Goal: Task Accomplishment & Management: Manage account settings

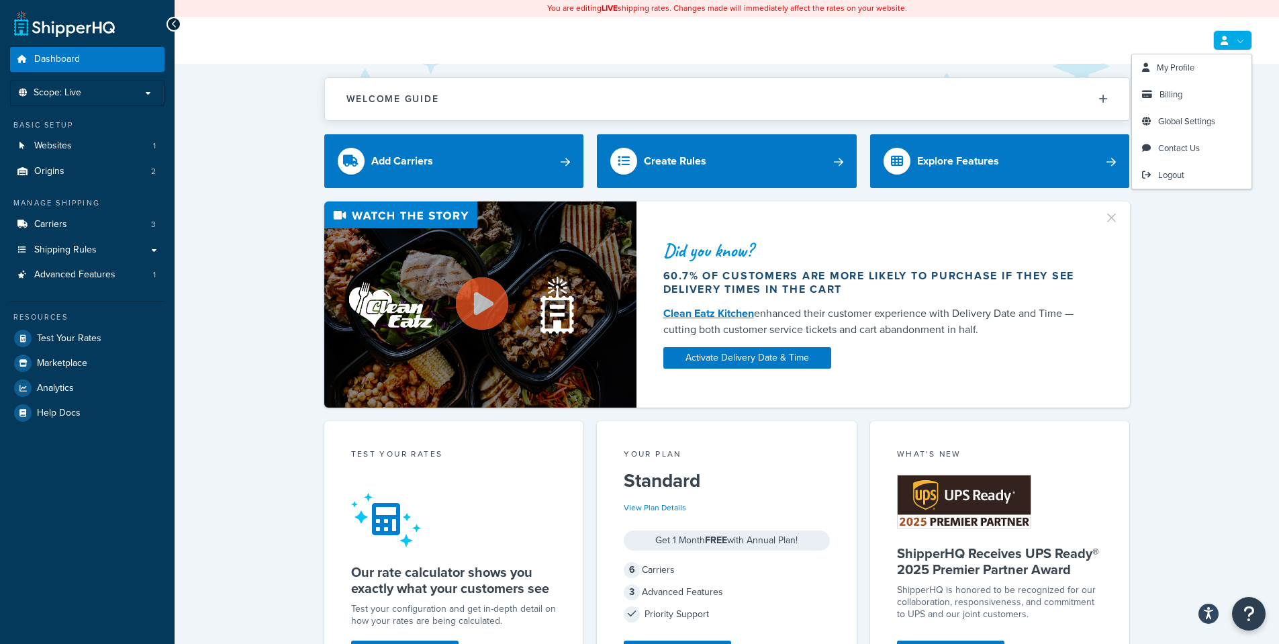
click at [1229, 43] on link at bounding box center [1232, 40] width 39 height 20
click at [1190, 64] on span "My Profile" at bounding box center [1176, 67] width 38 height 13
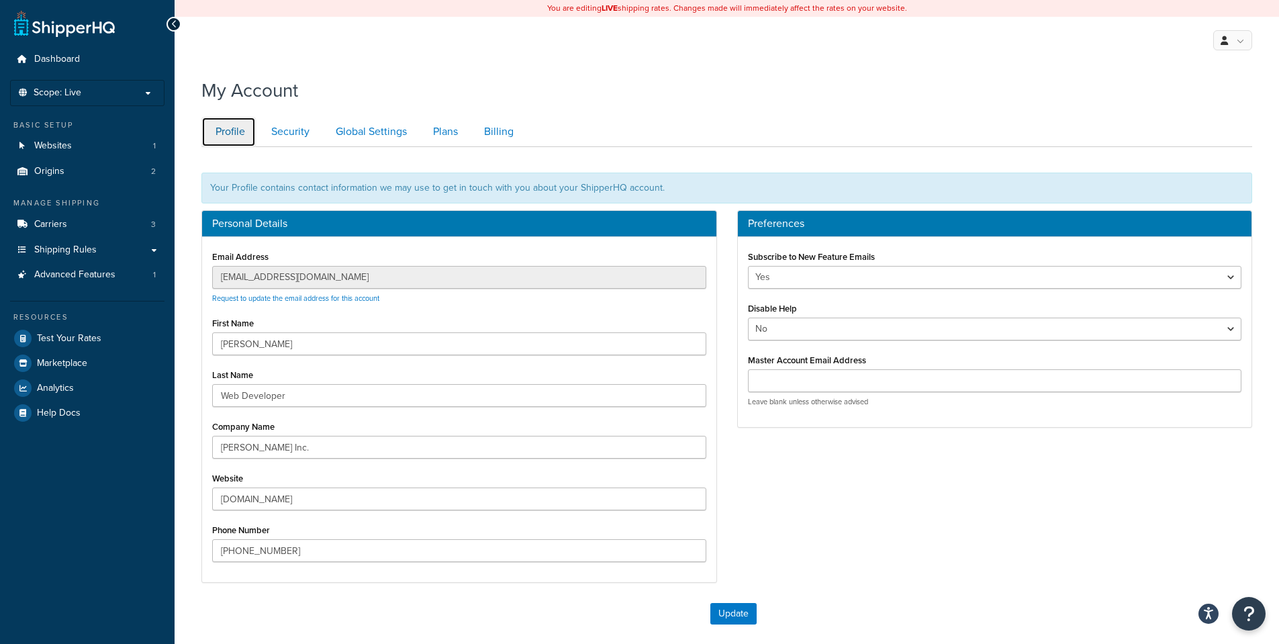
click at [243, 131] on link "Profile" at bounding box center [228, 132] width 54 height 30
click at [279, 124] on link "Security" at bounding box center [288, 132] width 63 height 30
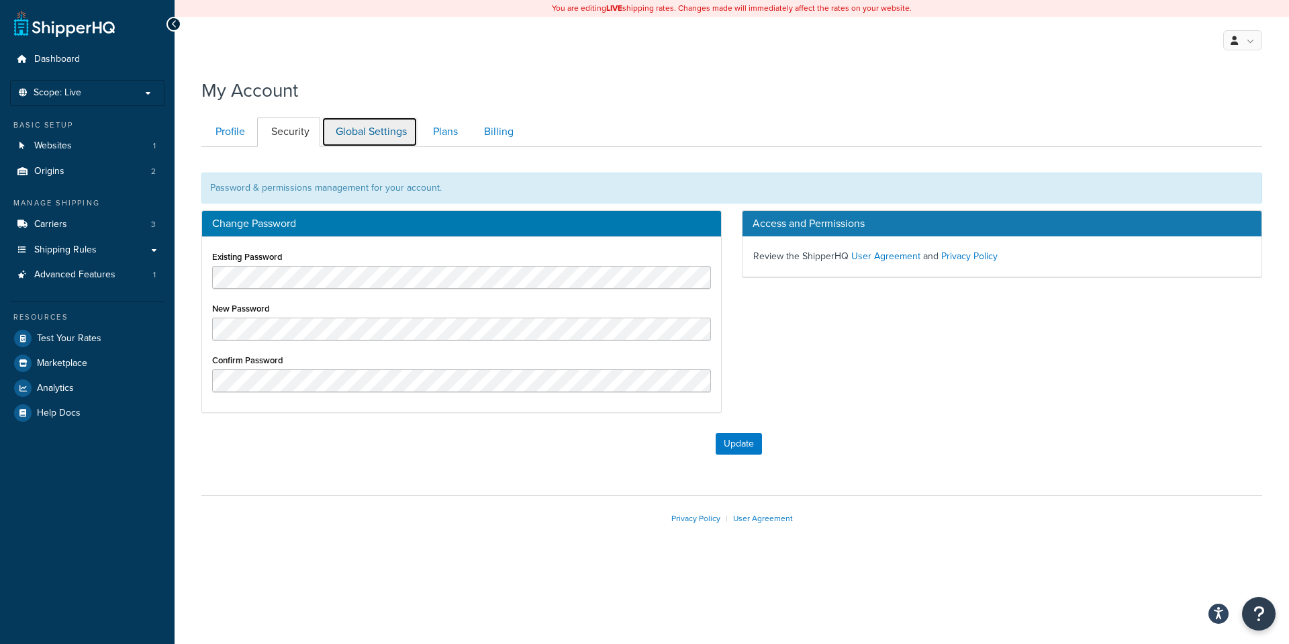
click at [341, 129] on link "Global Settings" at bounding box center [370, 132] width 96 height 30
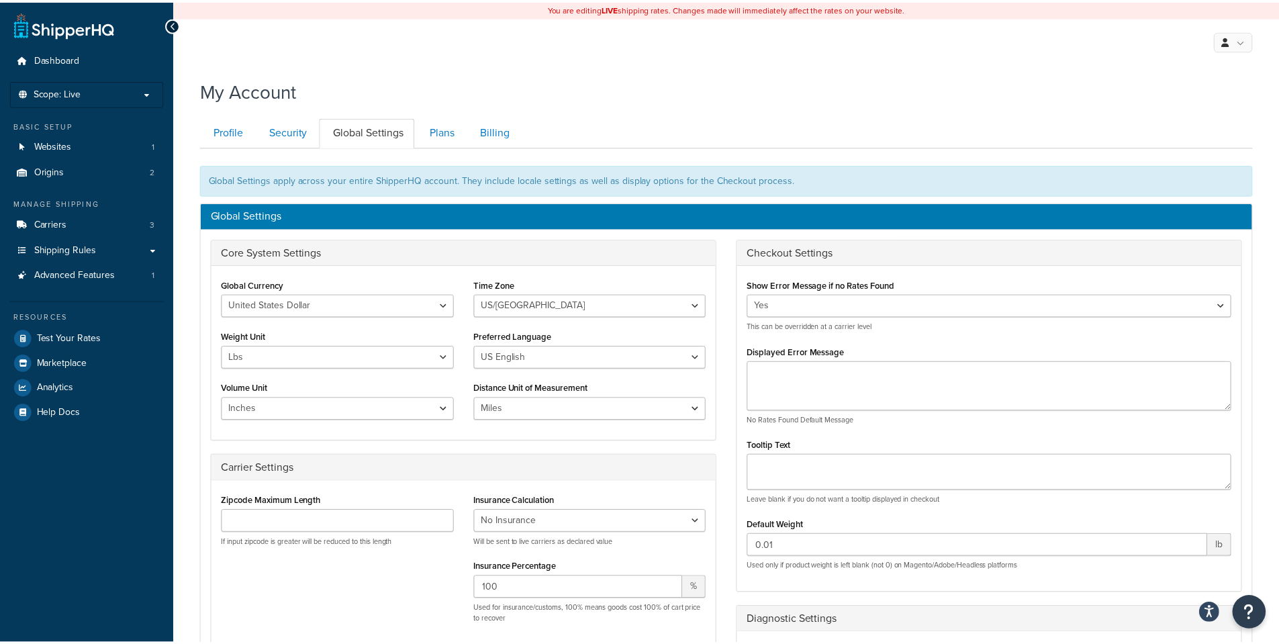
scroll to position [148, 0]
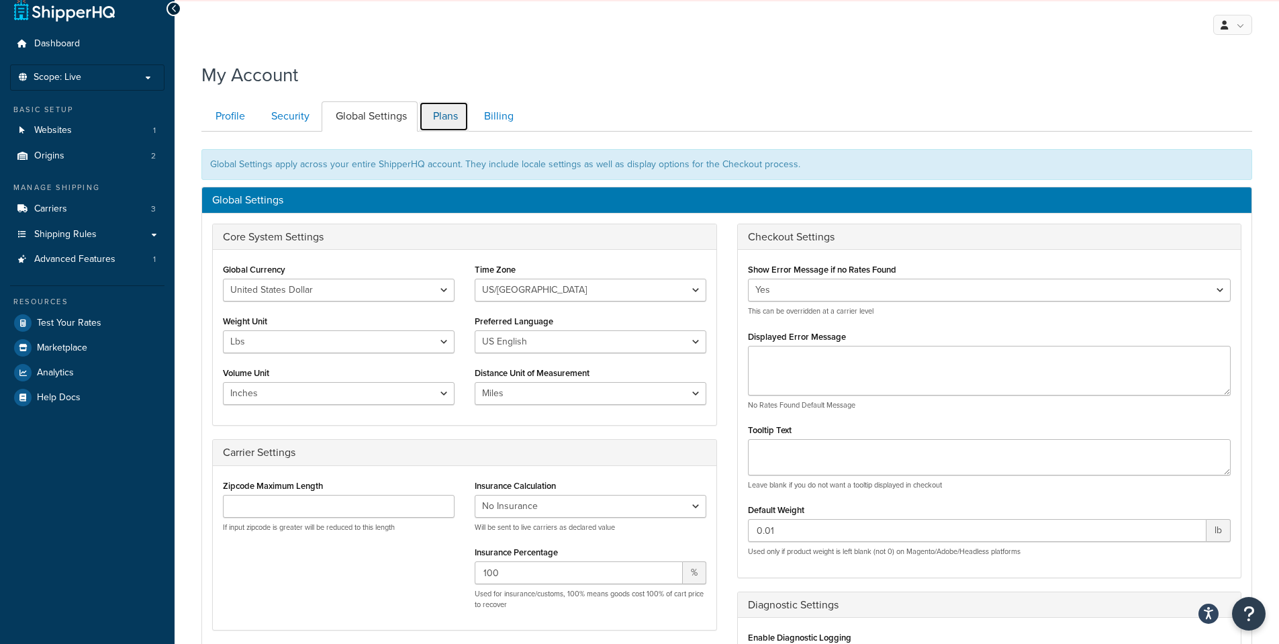
click at [447, 111] on link "Plans" at bounding box center [444, 116] width 50 height 30
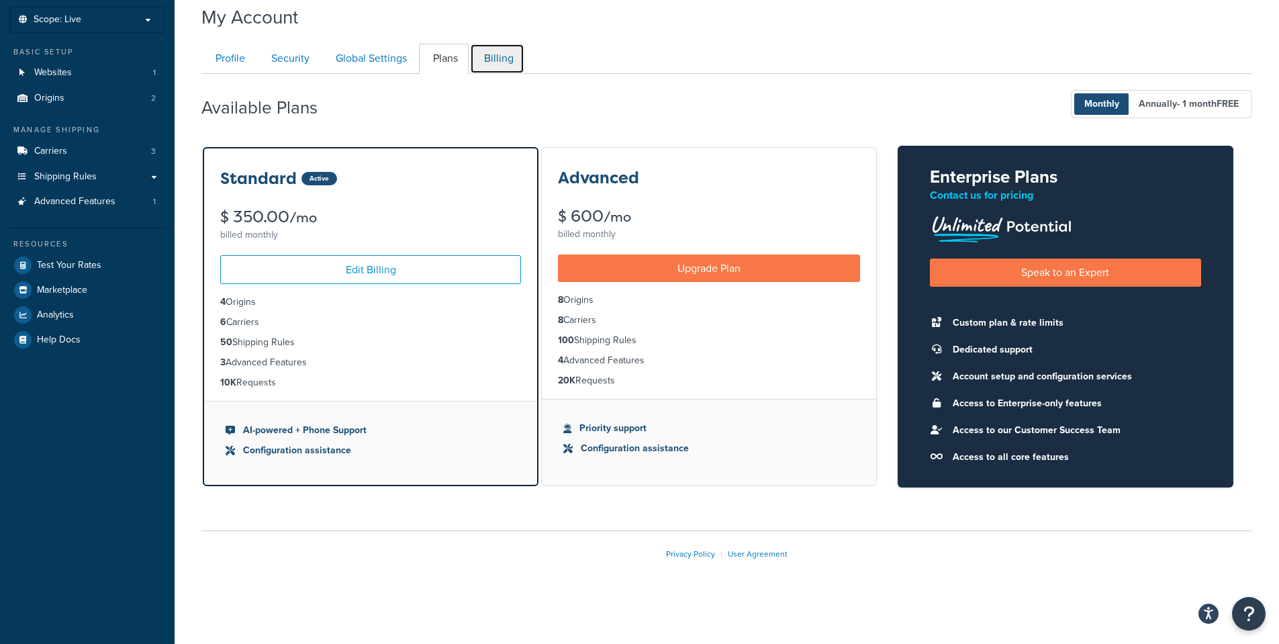
click at [488, 68] on link "Billing" at bounding box center [497, 59] width 54 height 30
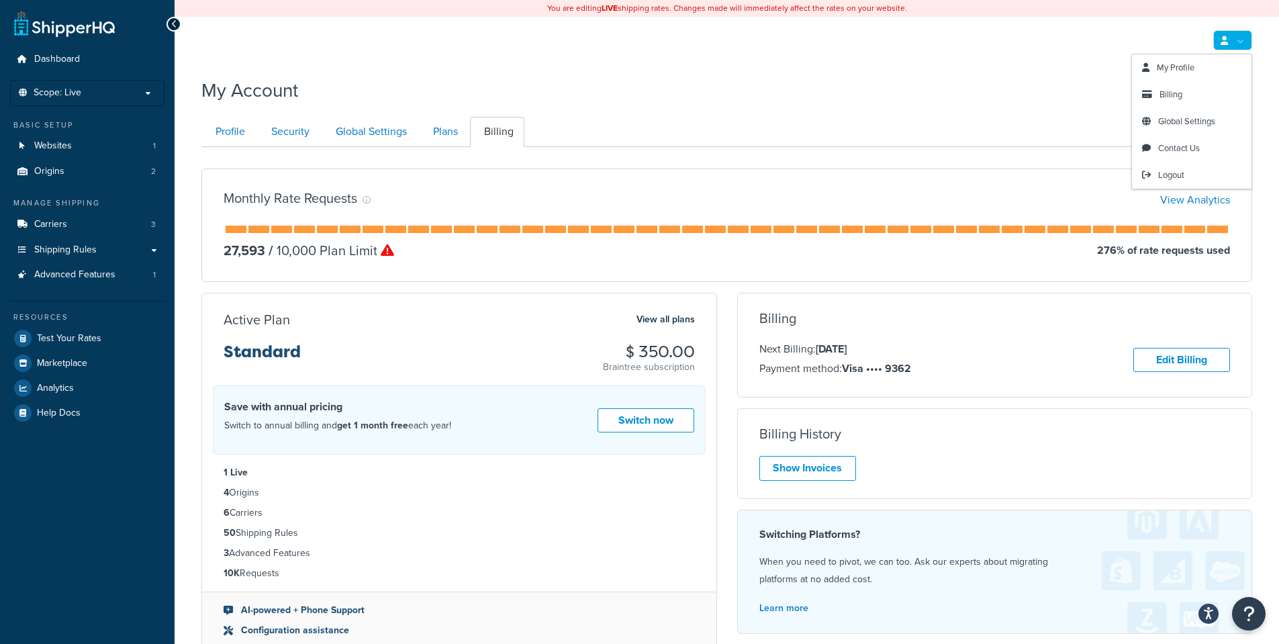
click at [1231, 39] on link at bounding box center [1232, 40] width 39 height 20
click at [1169, 67] on span "My Profile" at bounding box center [1176, 67] width 38 height 13
